Goal: Check status: Check status

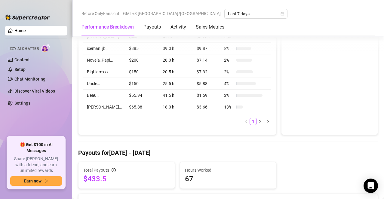
scroll to position [90, 0]
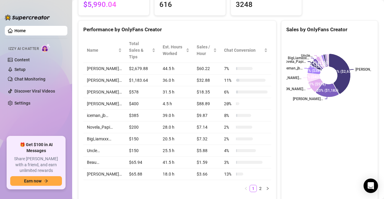
click at [41, 118] on ul "Home Izzy AI Chatter Content Setup Chat Monitoring Discover Viral Videos Settin…" at bounding box center [36, 78] width 63 height 111
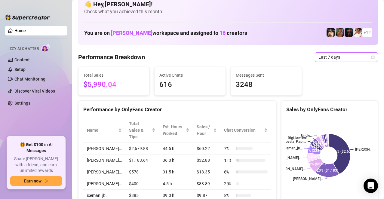
scroll to position [0, 0]
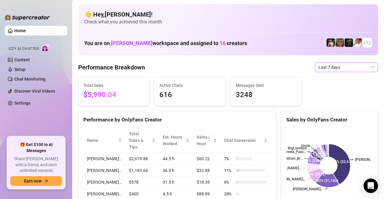
click at [371, 66] on icon "calendar" at bounding box center [373, 68] width 4 height 4
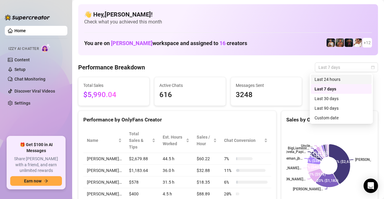
click at [334, 79] on div "Last 24 hours" at bounding box center [340, 79] width 53 height 7
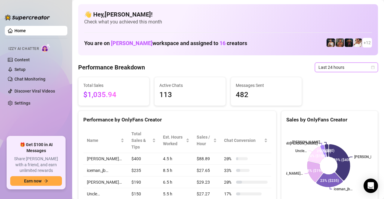
click at [371, 66] on icon "calendar" at bounding box center [373, 68] width 4 height 4
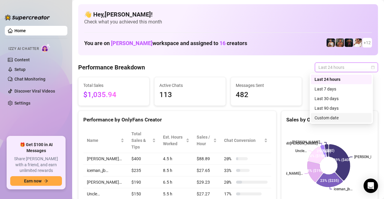
click at [325, 116] on div "Custom date" at bounding box center [340, 118] width 53 height 7
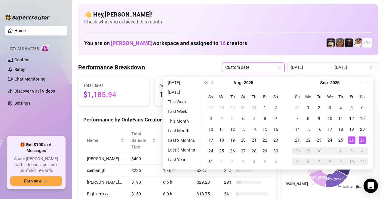
click at [298, 140] on div "21" at bounding box center [297, 139] width 7 height 7
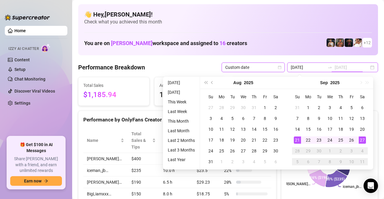
type input "[DATE]"
click at [362, 140] on div "27" at bounding box center [362, 139] width 7 height 7
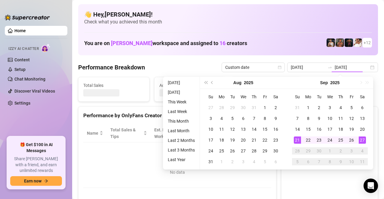
type input "[DATE]"
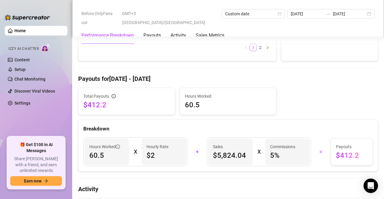
scroll to position [240, 0]
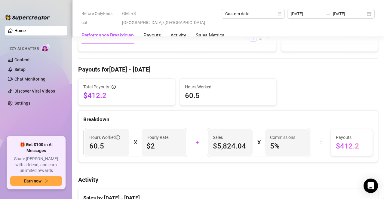
click at [261, 177] on h4 "Activity" at bounding box center [228, 180] width 300 height 8
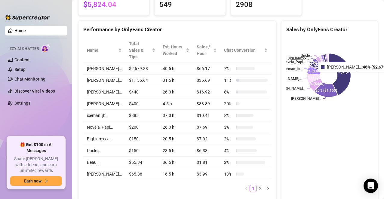
scroll to position [30, 0]
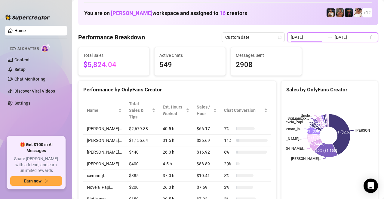
click at [309, 36] on input "[DATE]" at bounding box center [308, 37] width 34 height 7
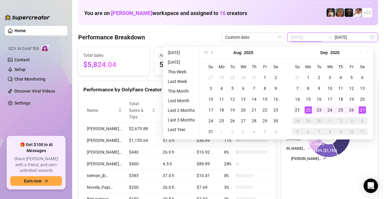
type input "[DATE]"
click at [300, 109] on div "21" at bounding box center [297, 109] width 7 height 7
type input "[DATE]"
click at [361, 108] on div "27" at bounding box center [362, 109] width 7 height 7
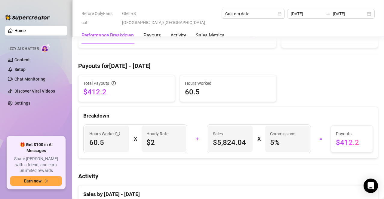
scroll to position [240, 0]
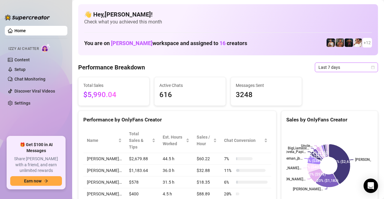
click at [371, 66] on icon "calendar" at bounding box center [372, 67] width 3 height 3
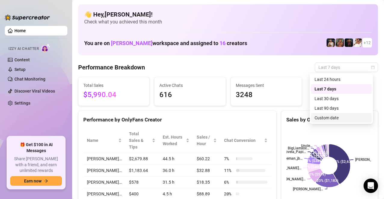
click at [326, 115] on div "Custom date" at bounding box center [340, 118] width 53 height 7
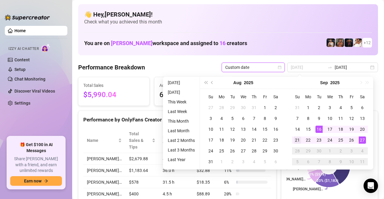
type input "[DATE]"
click at [298, 137] on div "21" at bounding box center [297, 139] width 7 height 7
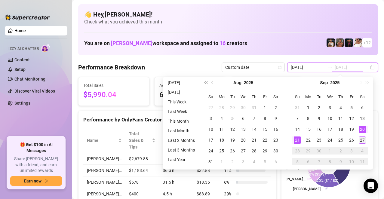
type input "[DATE]"
click at [362, 140] on div "27" at bounding box center [362, 139] width 7 height 7
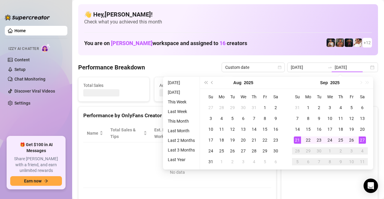
type input "[DATE]"
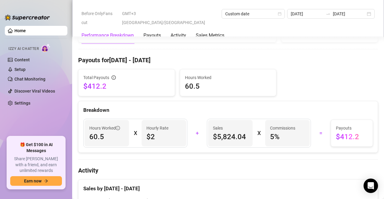
scroll to position [271, 0]
